Goal: Task Accomplishment & Management: Manage account settings

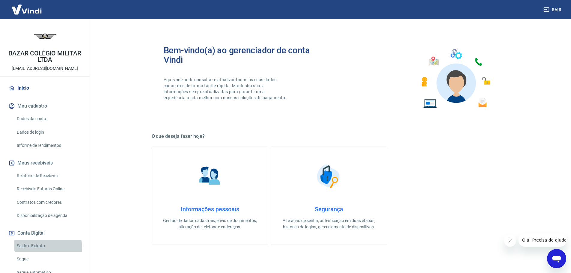
click at [48, 248] on link "Saldo e Extrato" at bounding box center [48, 246] width 68 height 12
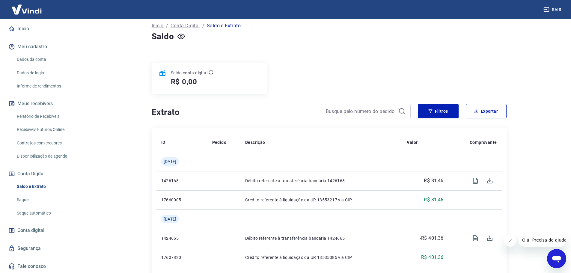
scroll to position [120, 0]
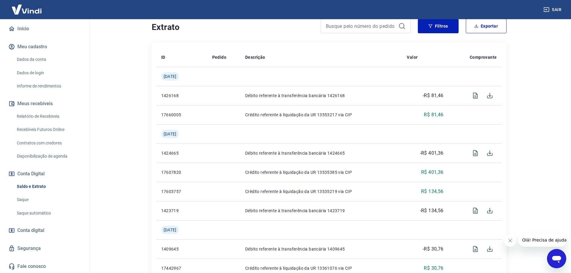
click at [25, 227] on span "Conta digital" at bounding box center [30, 230] width 27 height 8
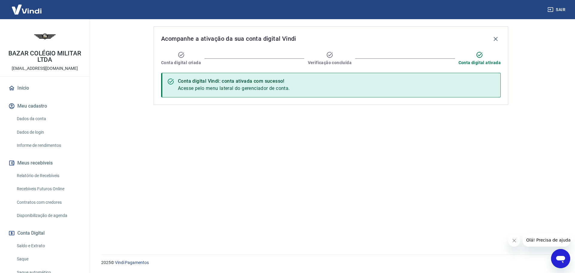
click at [35, 91] on link "Início" at bounding box center [44, 88] width 75 height 13
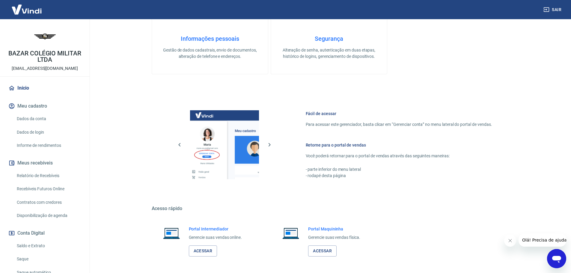
scroll to position [194, 0]
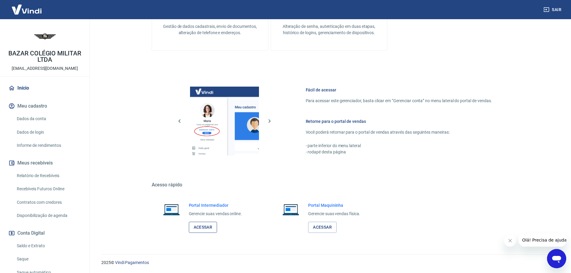
click at [202, 230] on link "Acessar" at bounding box center [203, 227] width 28 height 11
click at [25, 85] on link "Início" at bounding box center [44, 88] width 75 height 13
click at [200, 229] on link "Acessar" at bounding box center [203, 227] width 28 height 11
